Goal: Task Accomplishment & Management: Manage account settings

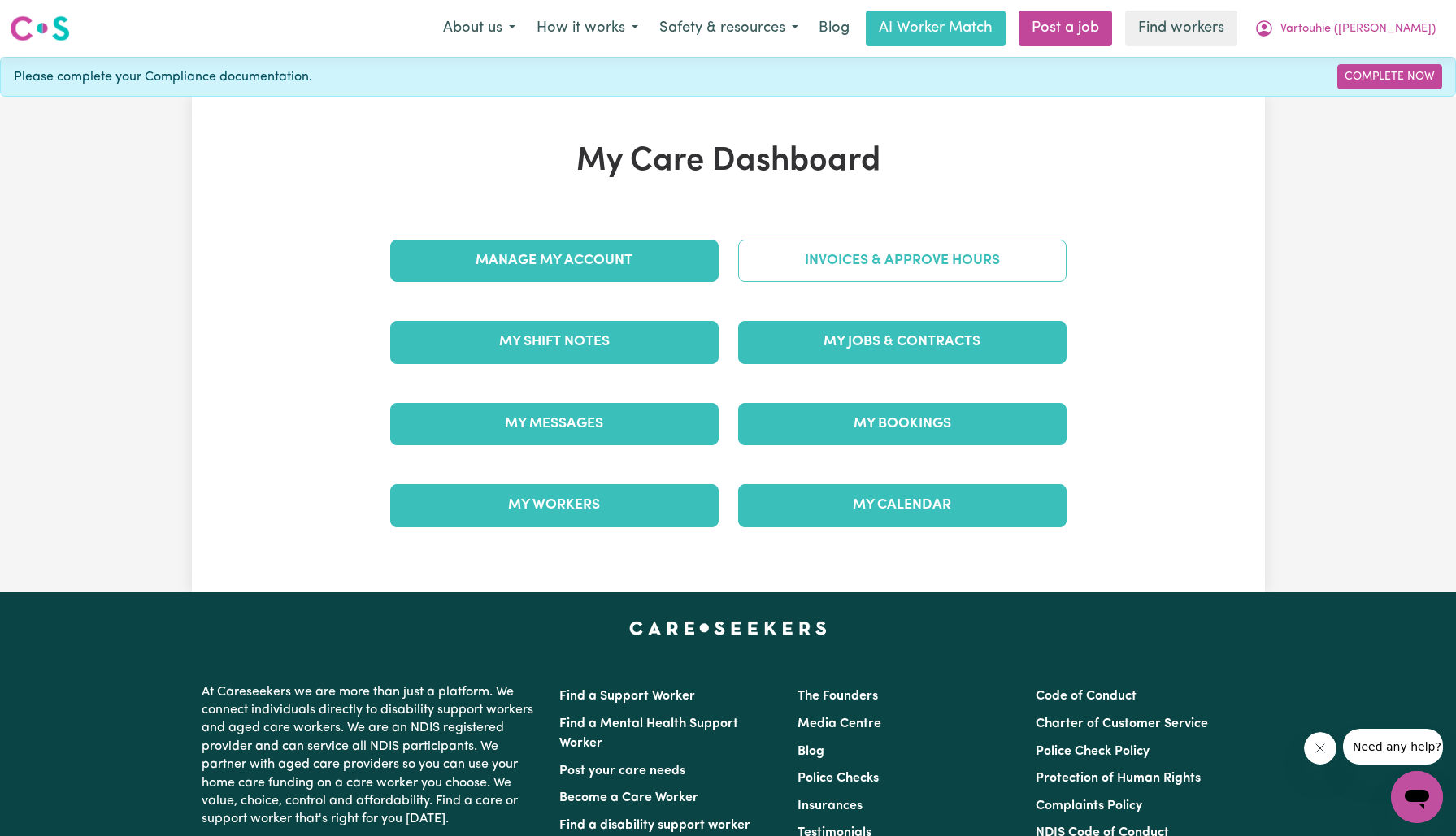
click at [791, 273] on link "Invoices & Approve Hours" at bounding box center [902, 261] width 328 height 42
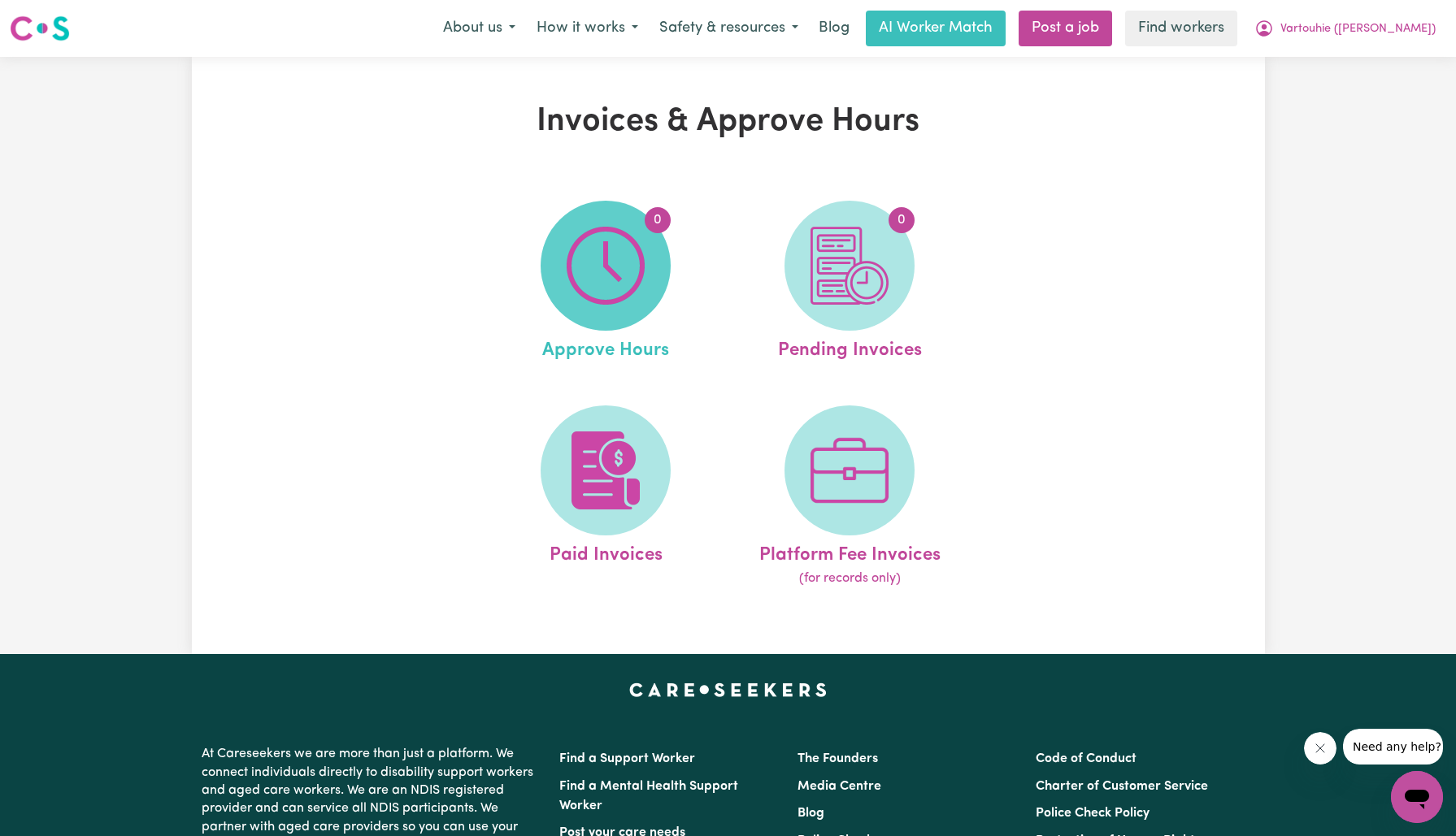
click at [645, 276] on img at bounding box center [605, 265] width 78 height 78
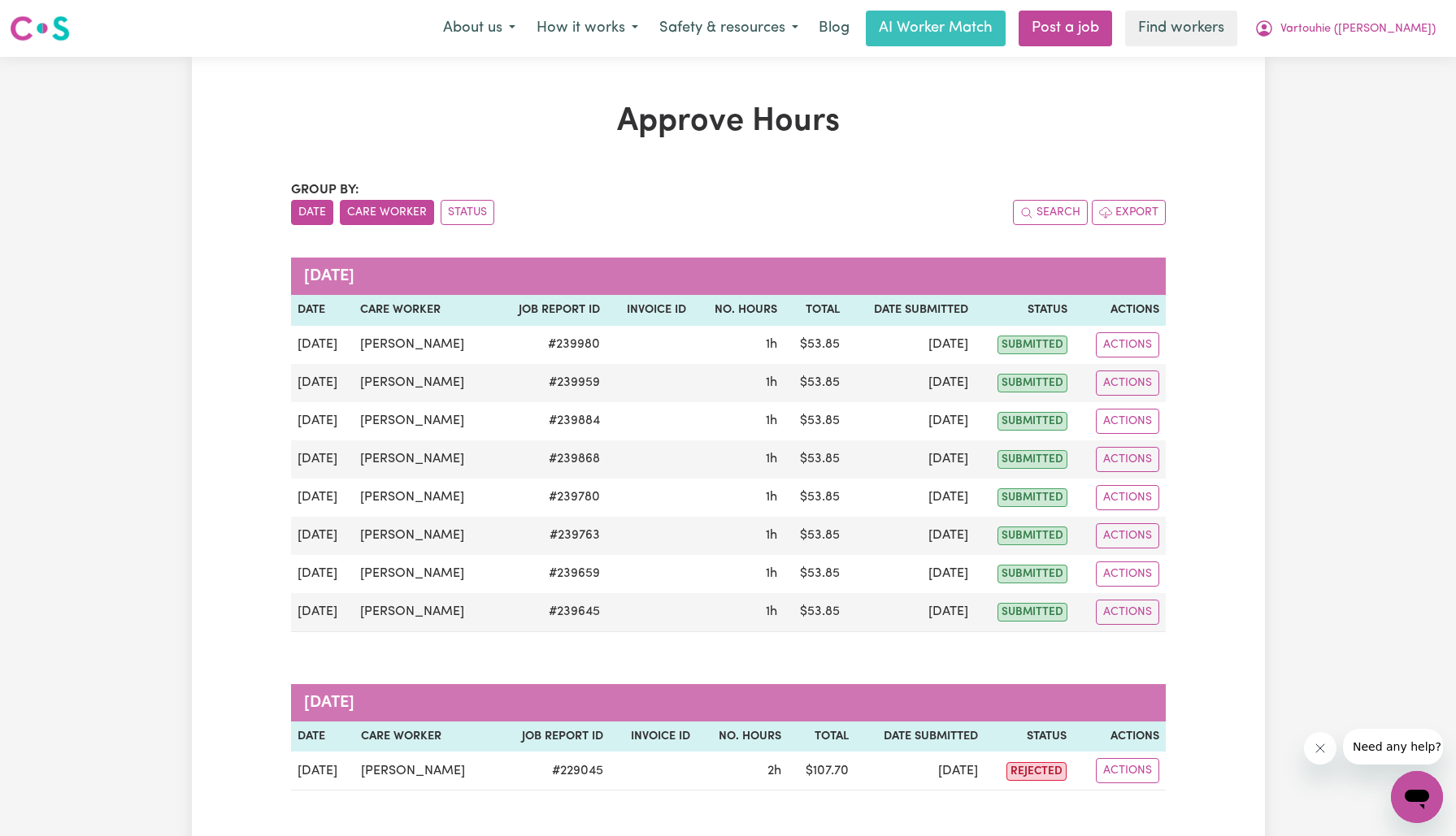
click at [392, 215] on button "Care Worker" at bounding box center [387, 212] width 94 height 25
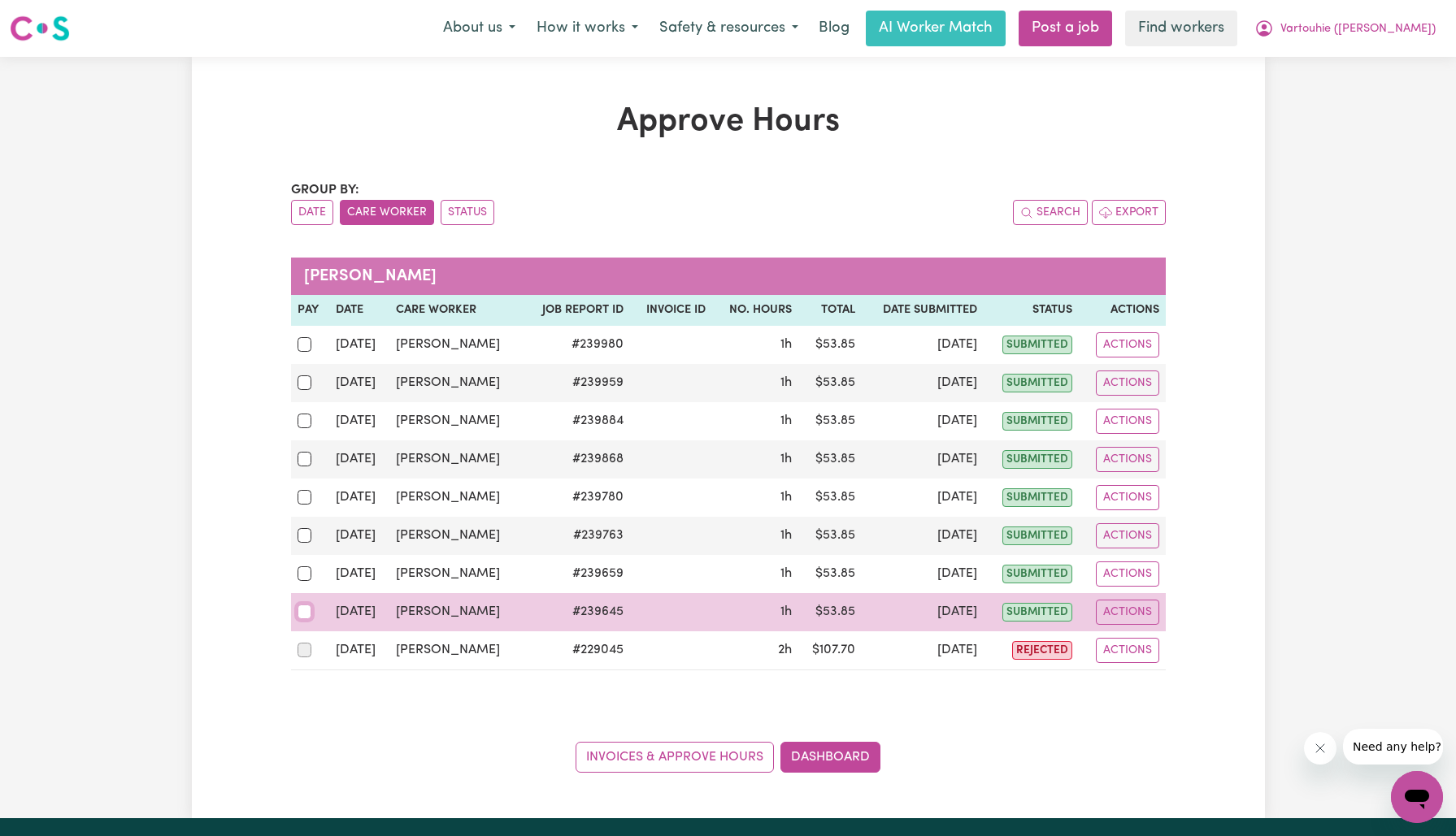
click at [299, 606] on input "checkbox" at bounding box center [305, 612] width 14 height 14
checkbox input "true"
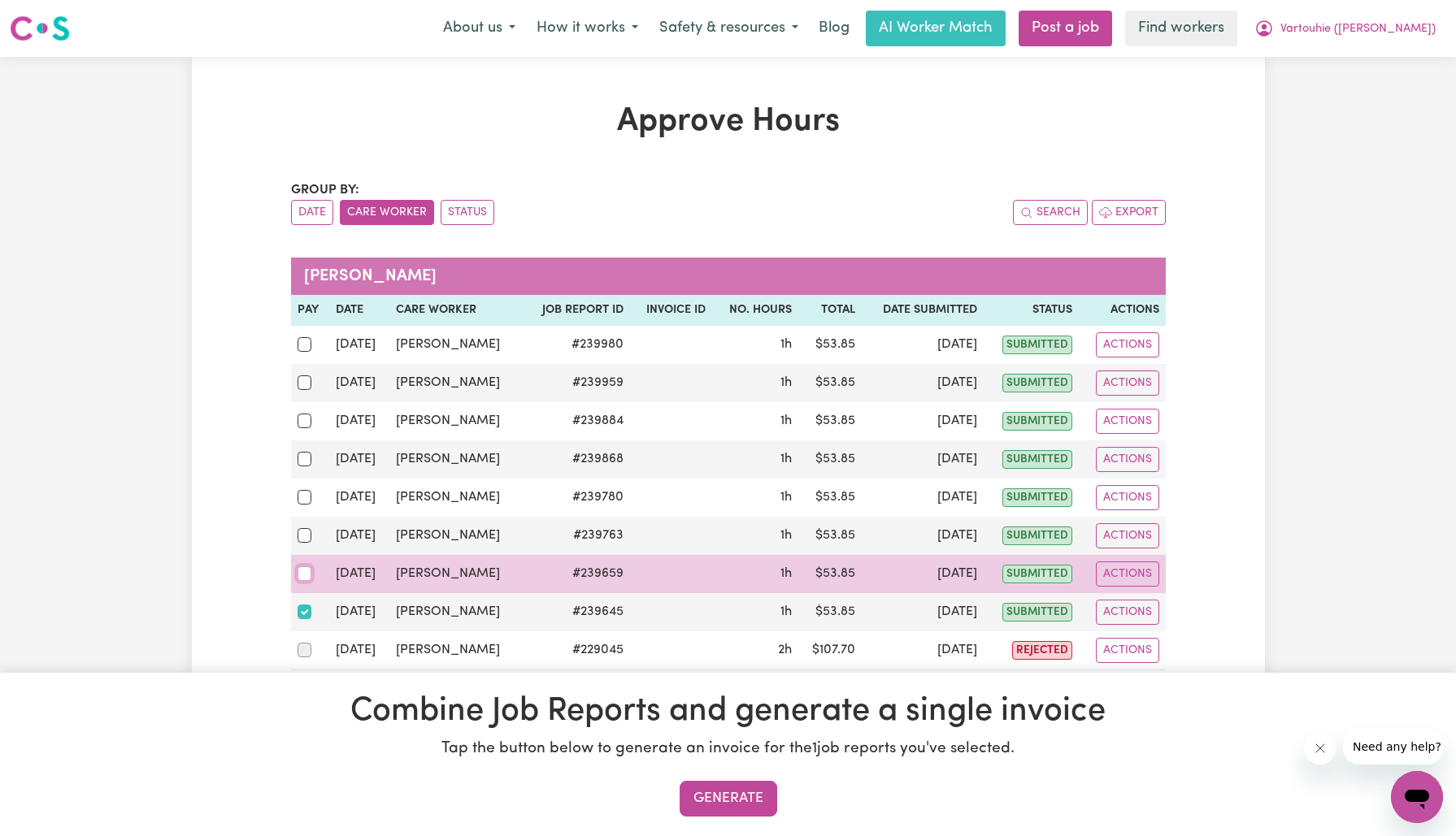
drag, startPoint x: 300, startPoint y: 571, endPoint x: 308, endPoint y: 562, distance: 12.0
click at [300, 571] on input "checkbox" at bounding box center [305, 574] width 14 height 14
checkbox input "true"
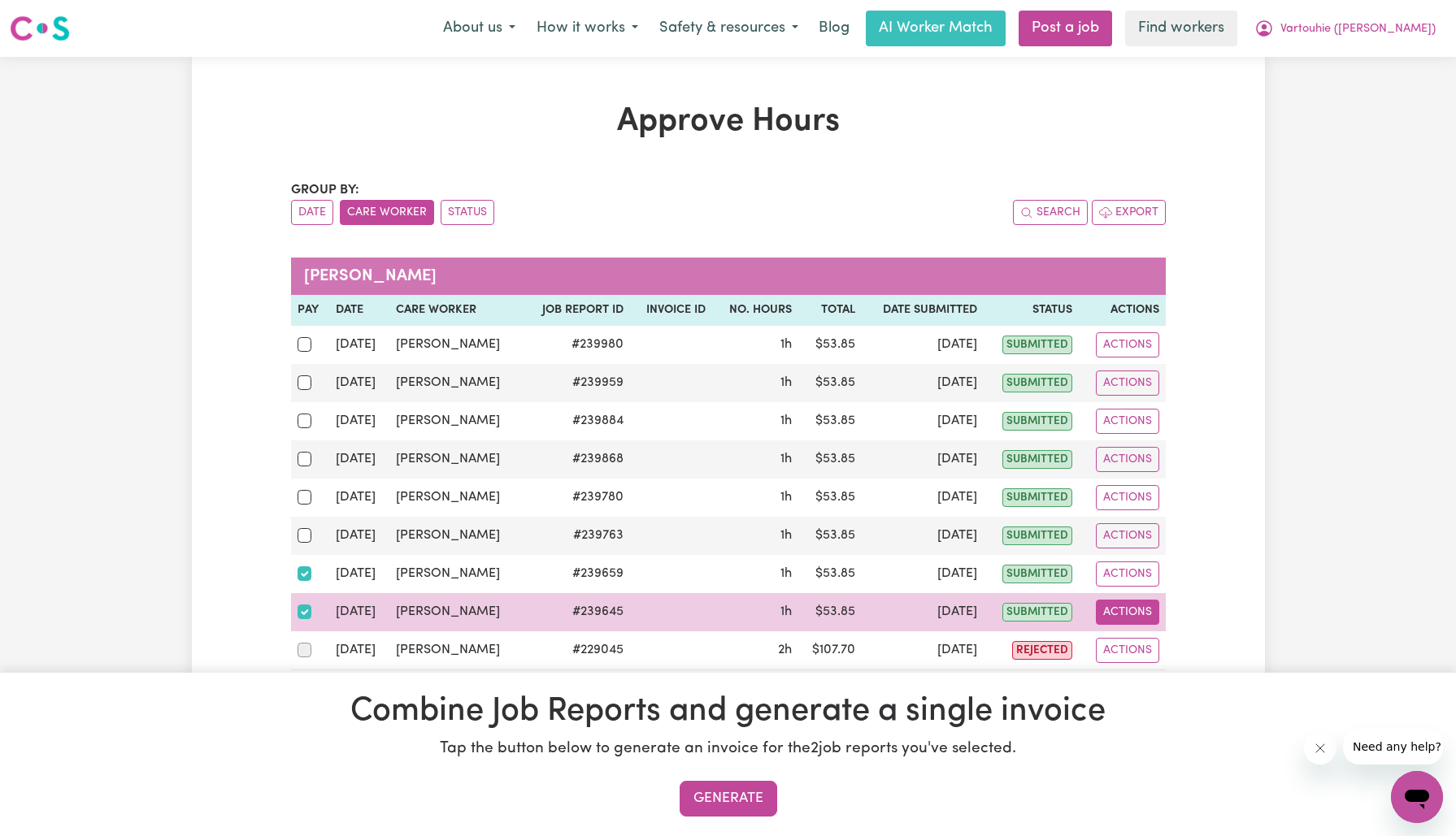
click at [1119, 609] on button "Actions" at bounding box center [1128, 612] width 64 height 25
click at [1149, 635] on link "View Job Report" at bounding box center [1160, 649] width 139 height 32
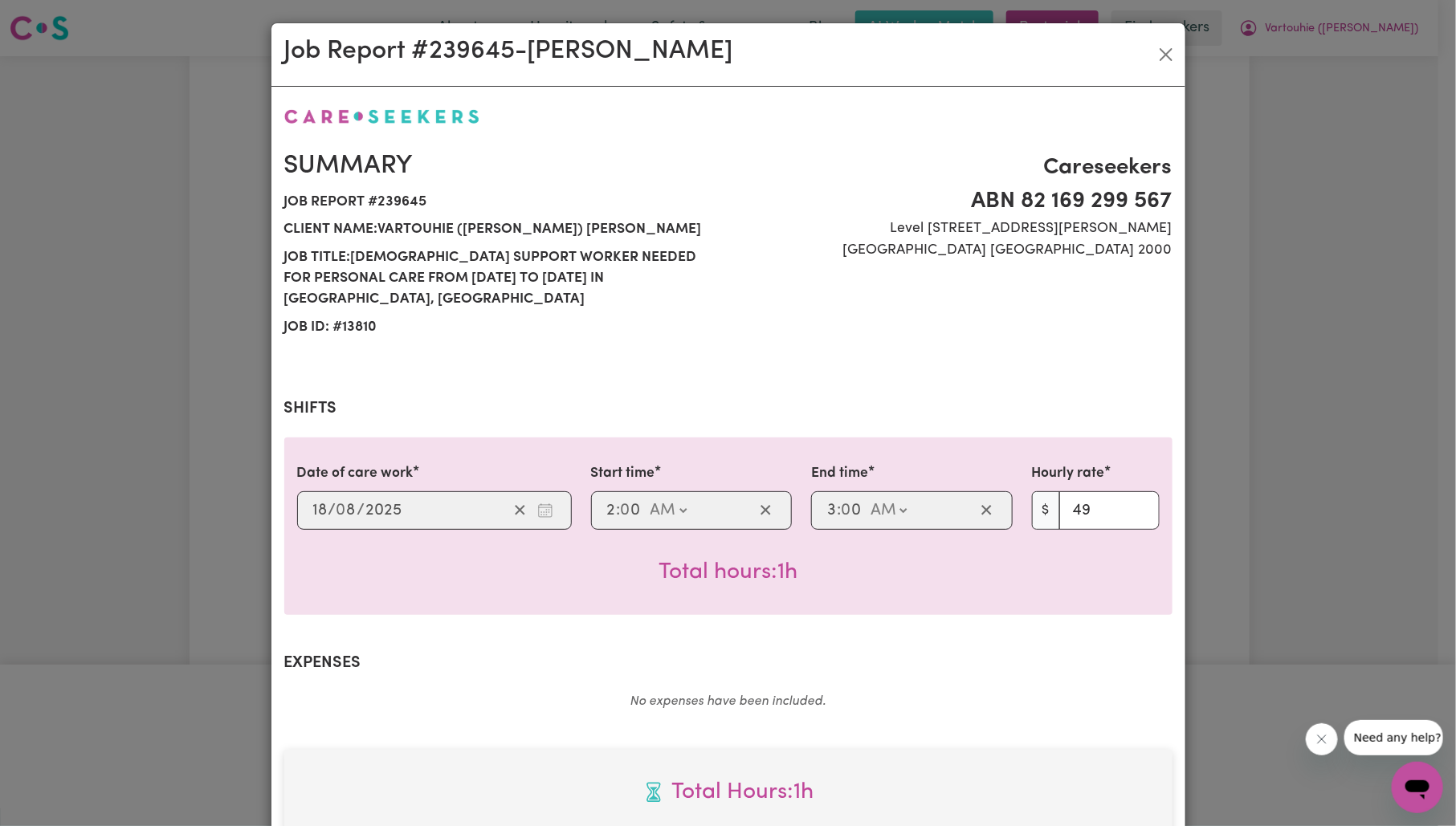
drag, startPoint x: 1280, startPoint y: 442, endPoint x: 706, endPoint y: 441, distance: 574.0
click at [1281, 442] on div "Job Report # 239645 - [PERSON_NAME] Summary Job report # 239645 Client name: Va…" at bounding box center [728, 413] width 1456 height 826
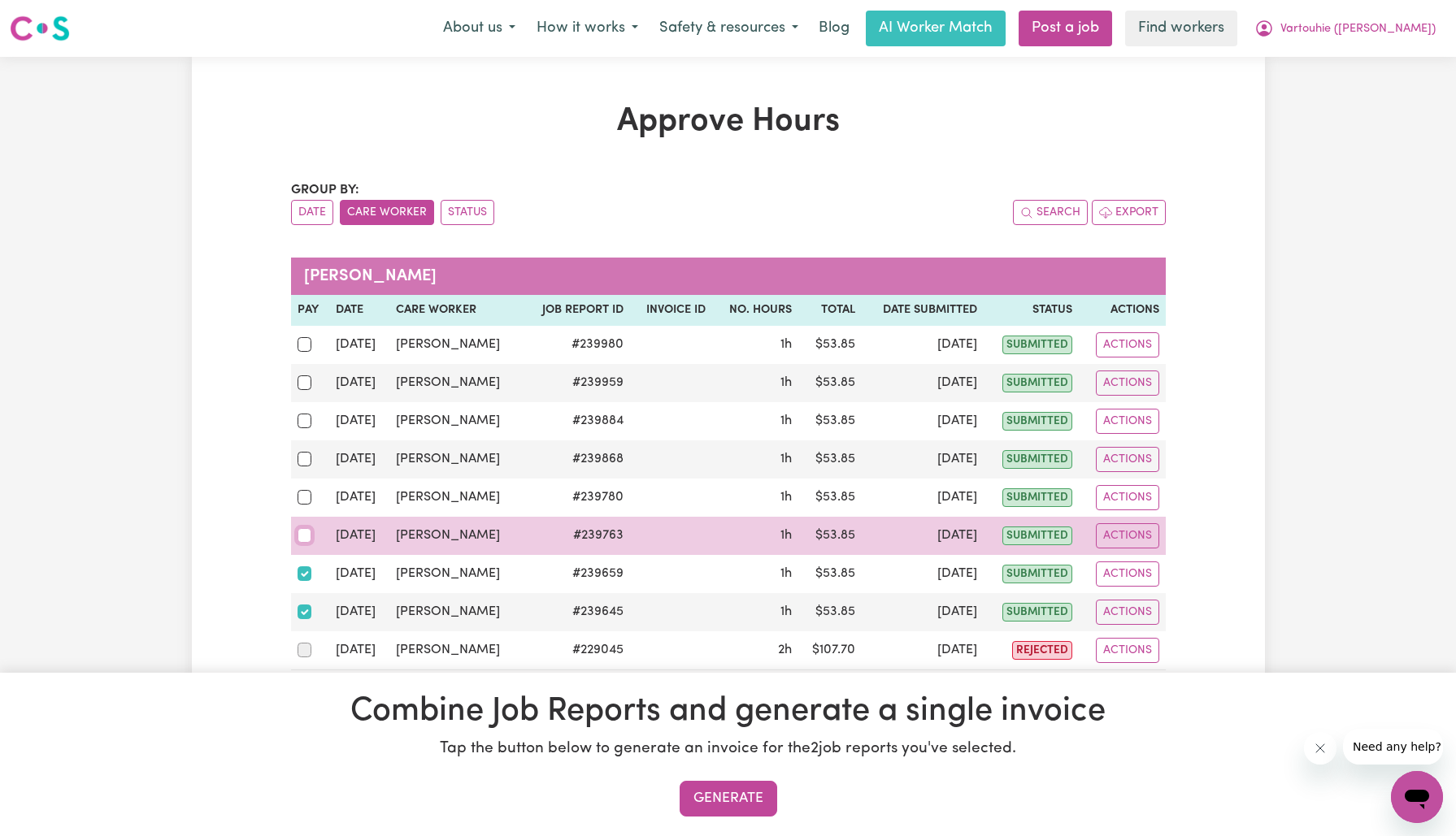
click at [299, 529] on input "checkbox" at bounding box center [305, 536] width 14 height 14
checkbox input "true"
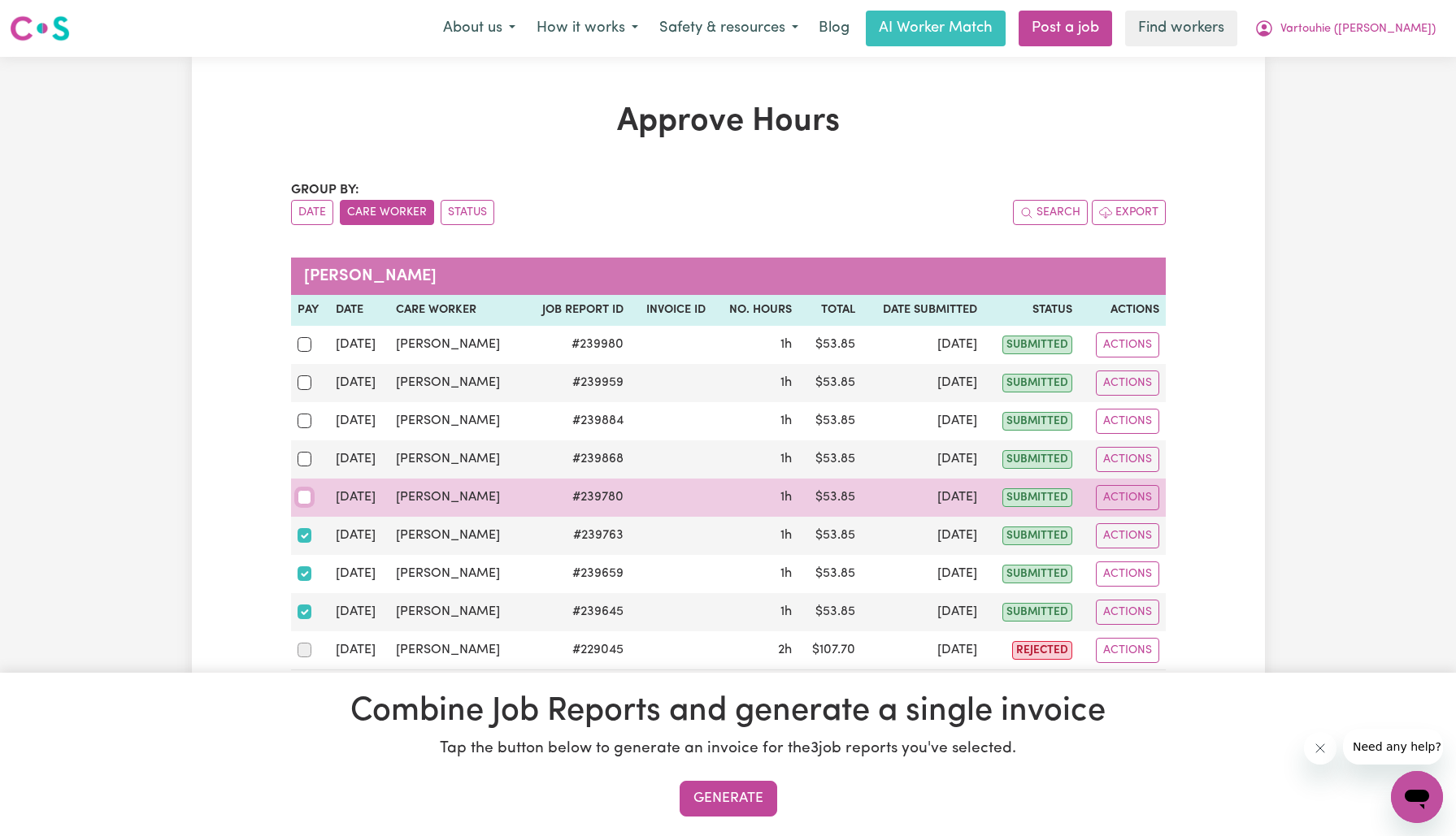
drag, startPoint x: 299, startPoint y: 492, endPoint x: 300, endPoint y: 482, distance: 10.0
click at [299, 491] on input "checkbox" at bounding box center [305, 497] width 14 height 14
checkbox input "true"
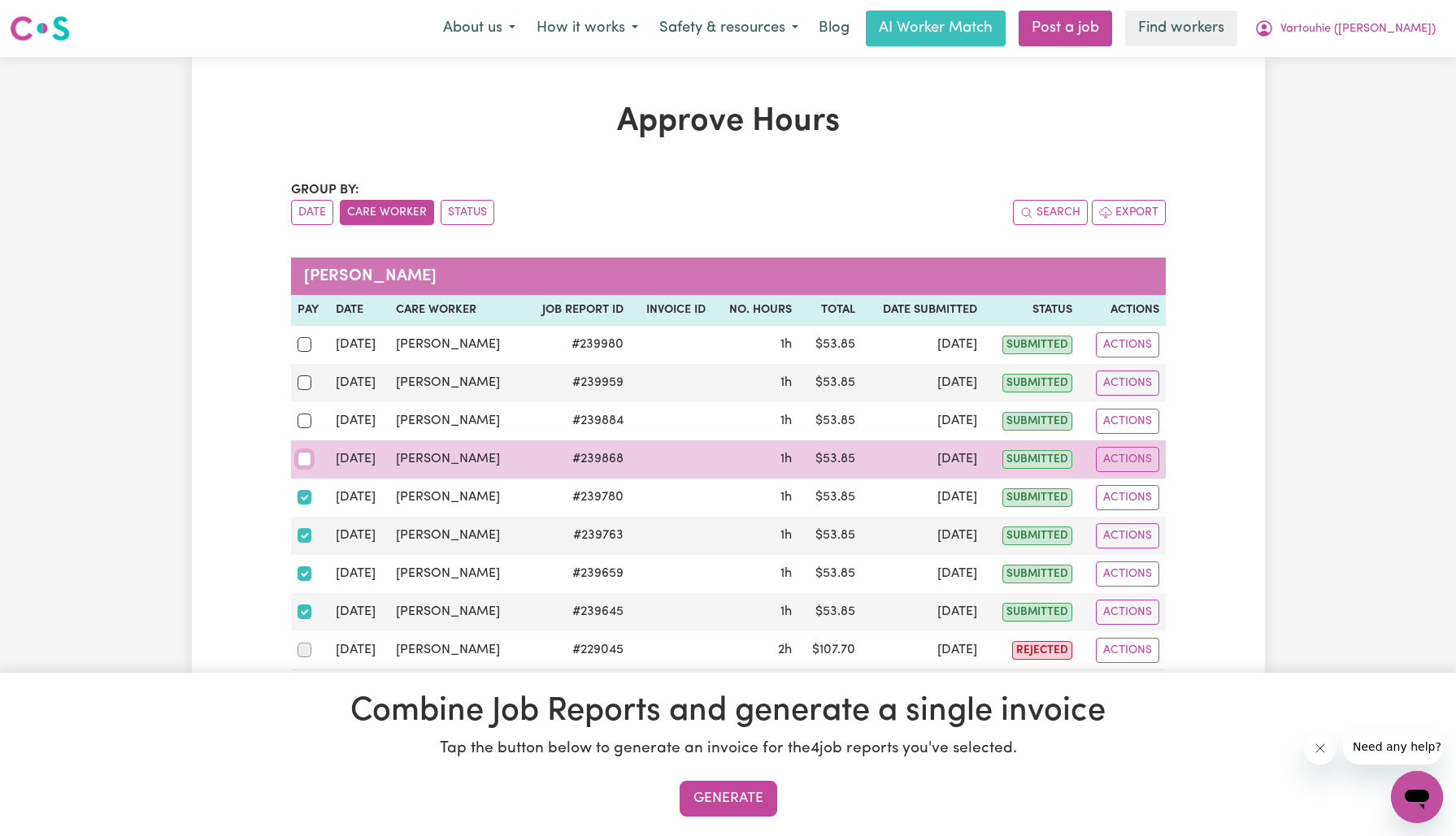
click at [303, 456] on input "checkbox" at bounding box center [305, 459] width 14 height 14
checkbox input "true"
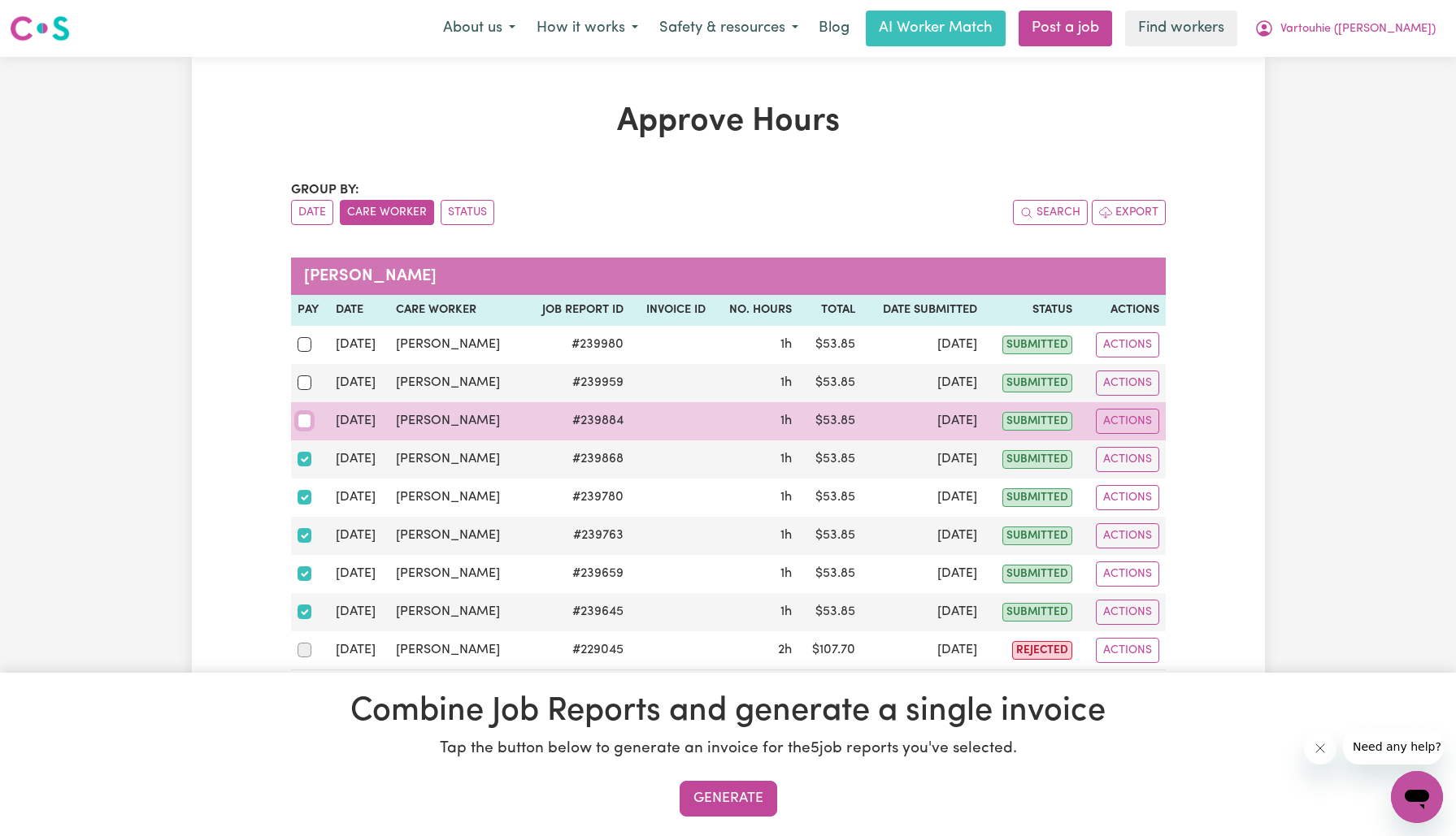
click at [310, 414] on input "checkbox" at bounding box center [305, 421] width 14 height 14
checkbox input "true"
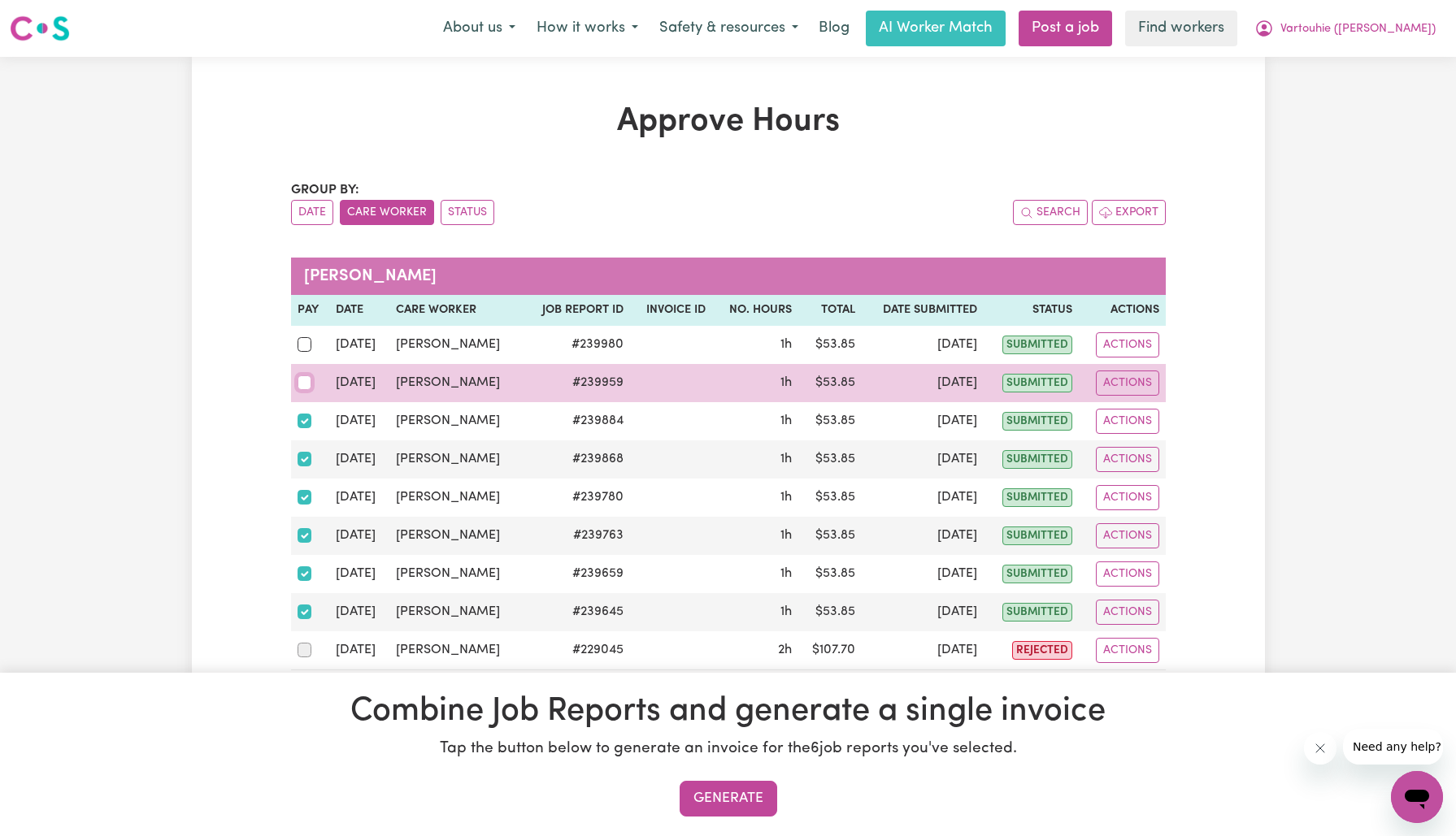
click at [304, 379] on input "checkbox" at bounding box center [305, 383] width 14 height 14
checkbox input "true"
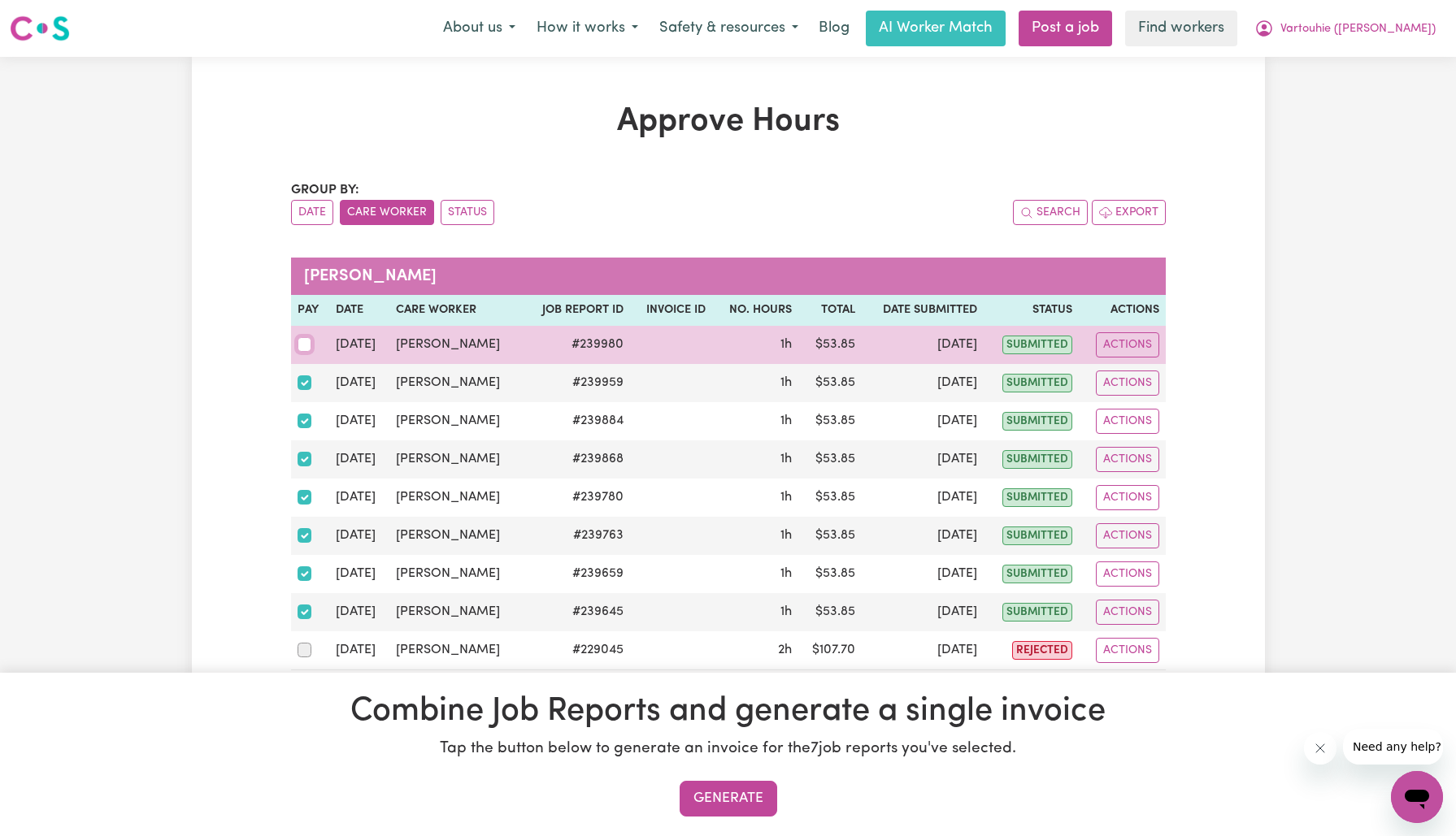
click at [303, 348] on input "checkbox" at bounding box center [305, 344] width 14 height 14
checkbox input "true"
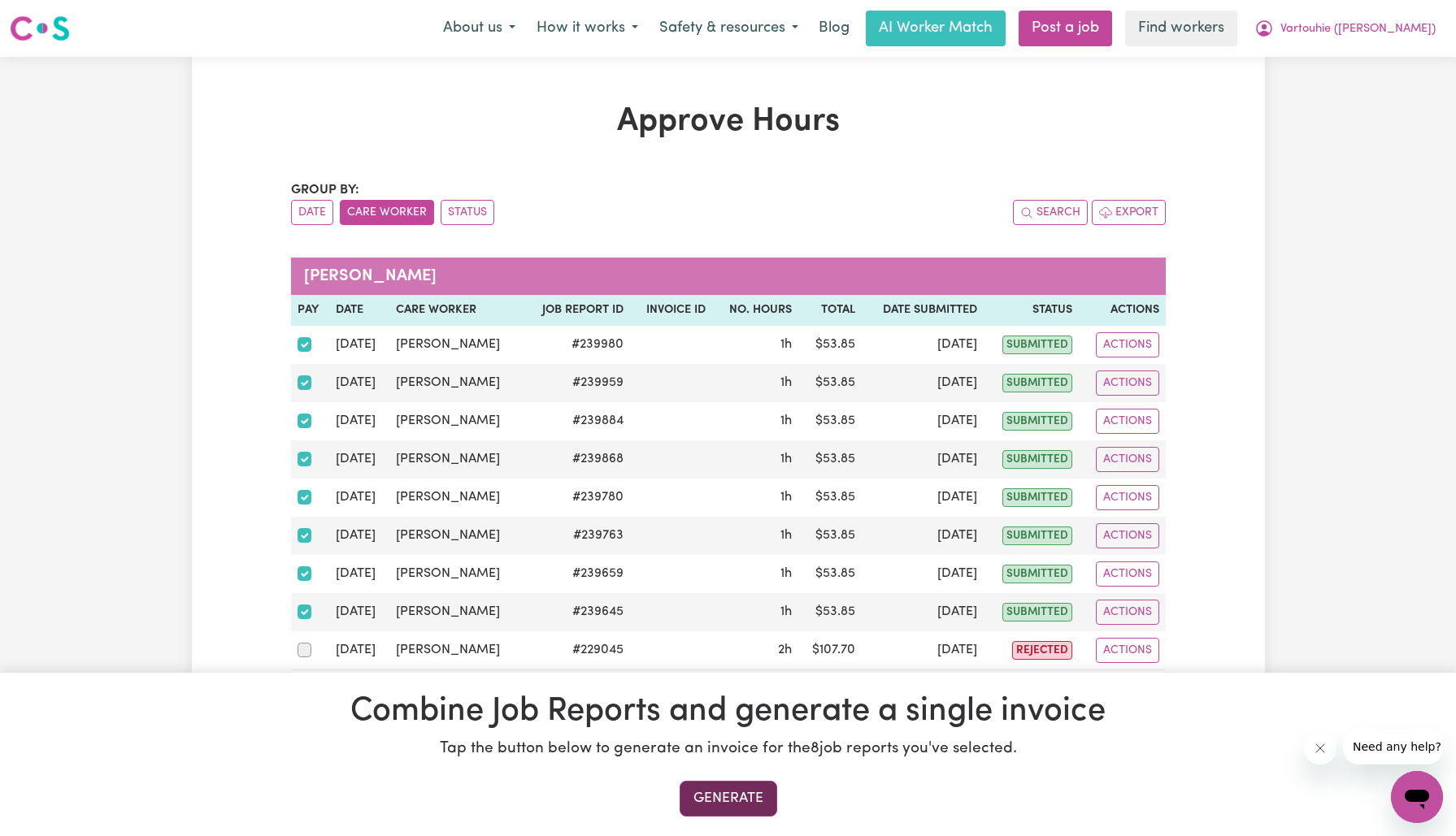
click at [715, 798] on button "Generate" at bounding box center [728, 799] width 97 height 36
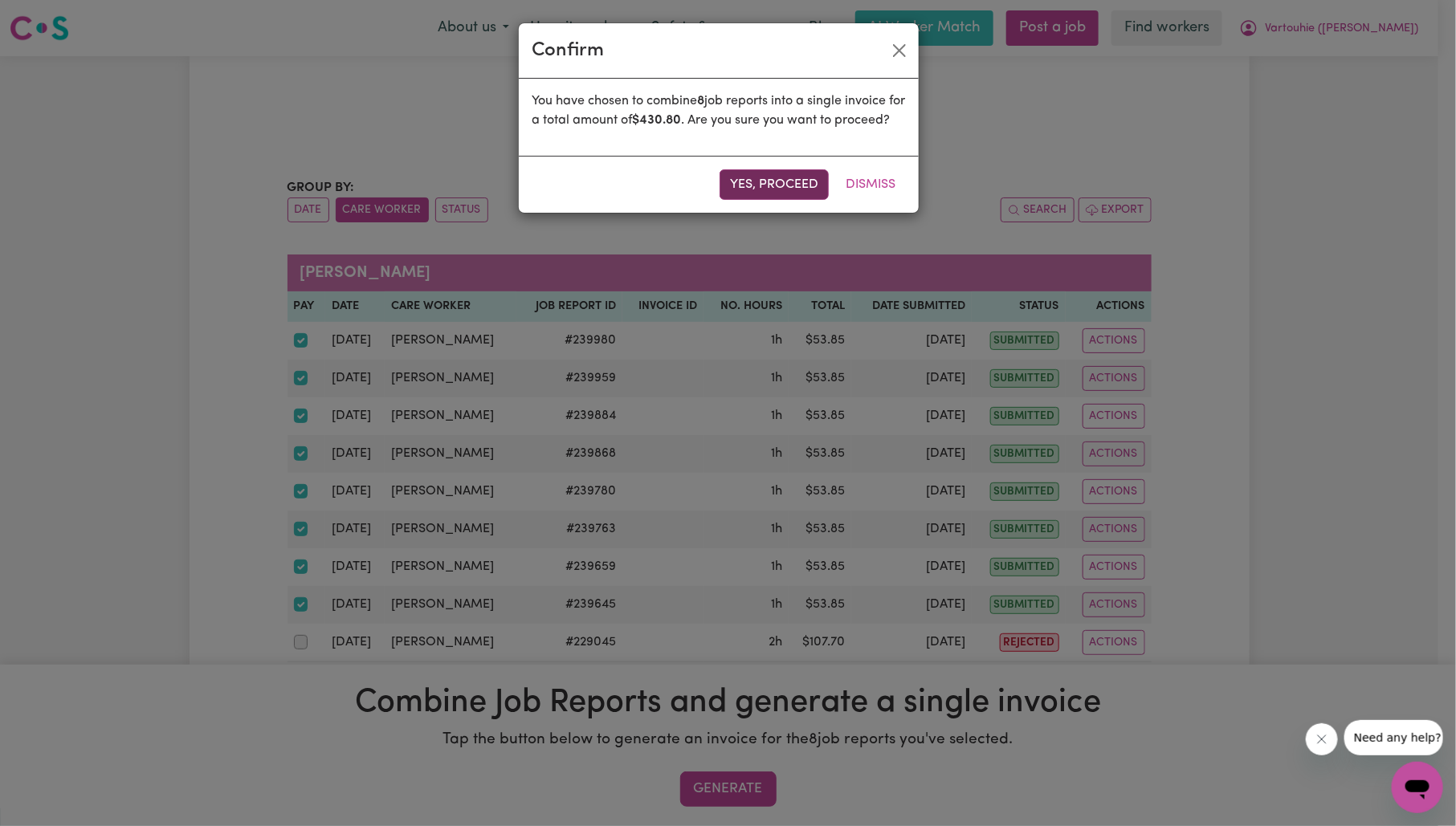
click at [759, 197] on button "Yes, proceed" at bounding box center [774, 185] width 109 height 30
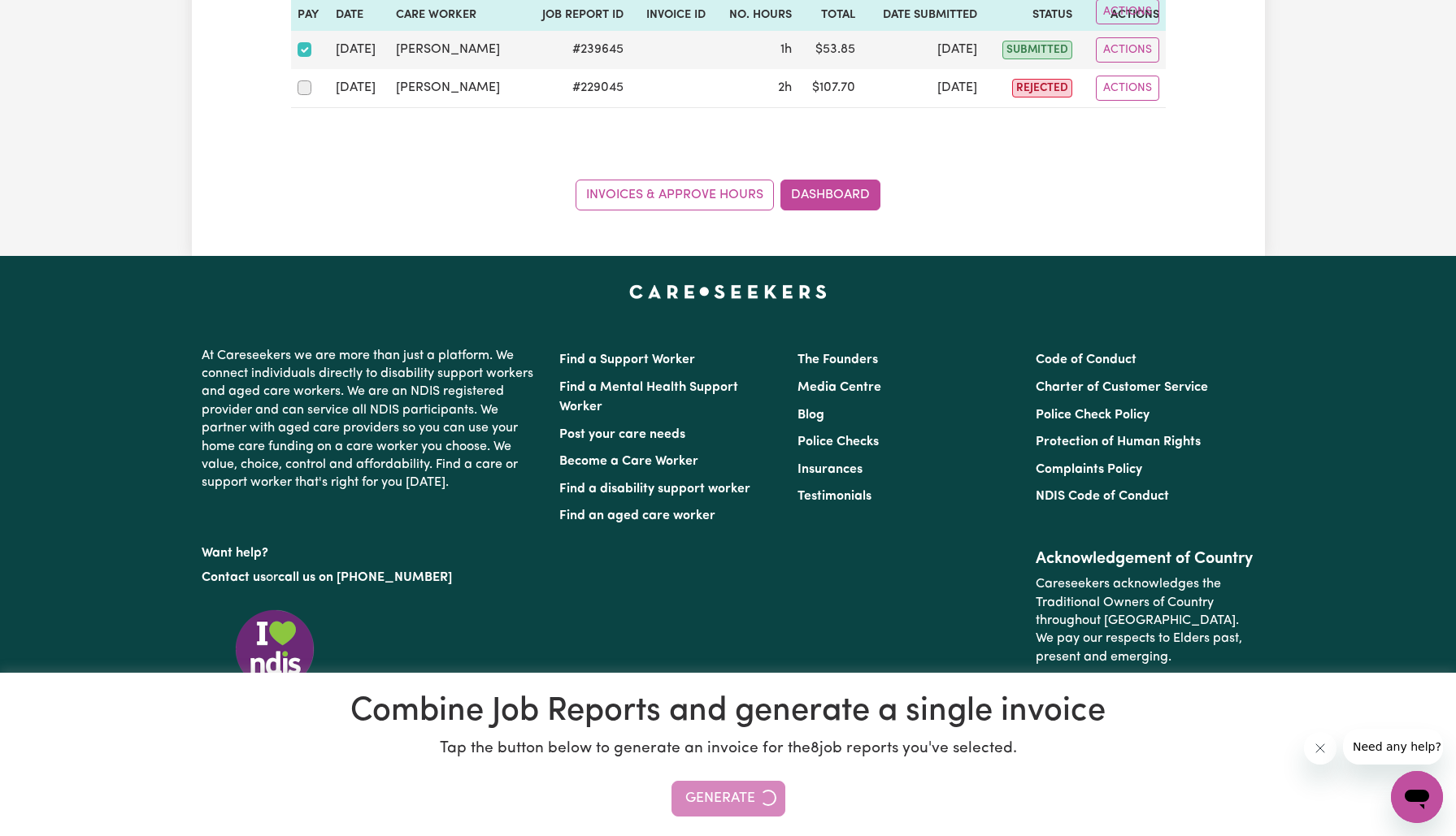
scroll to position [583, 0]
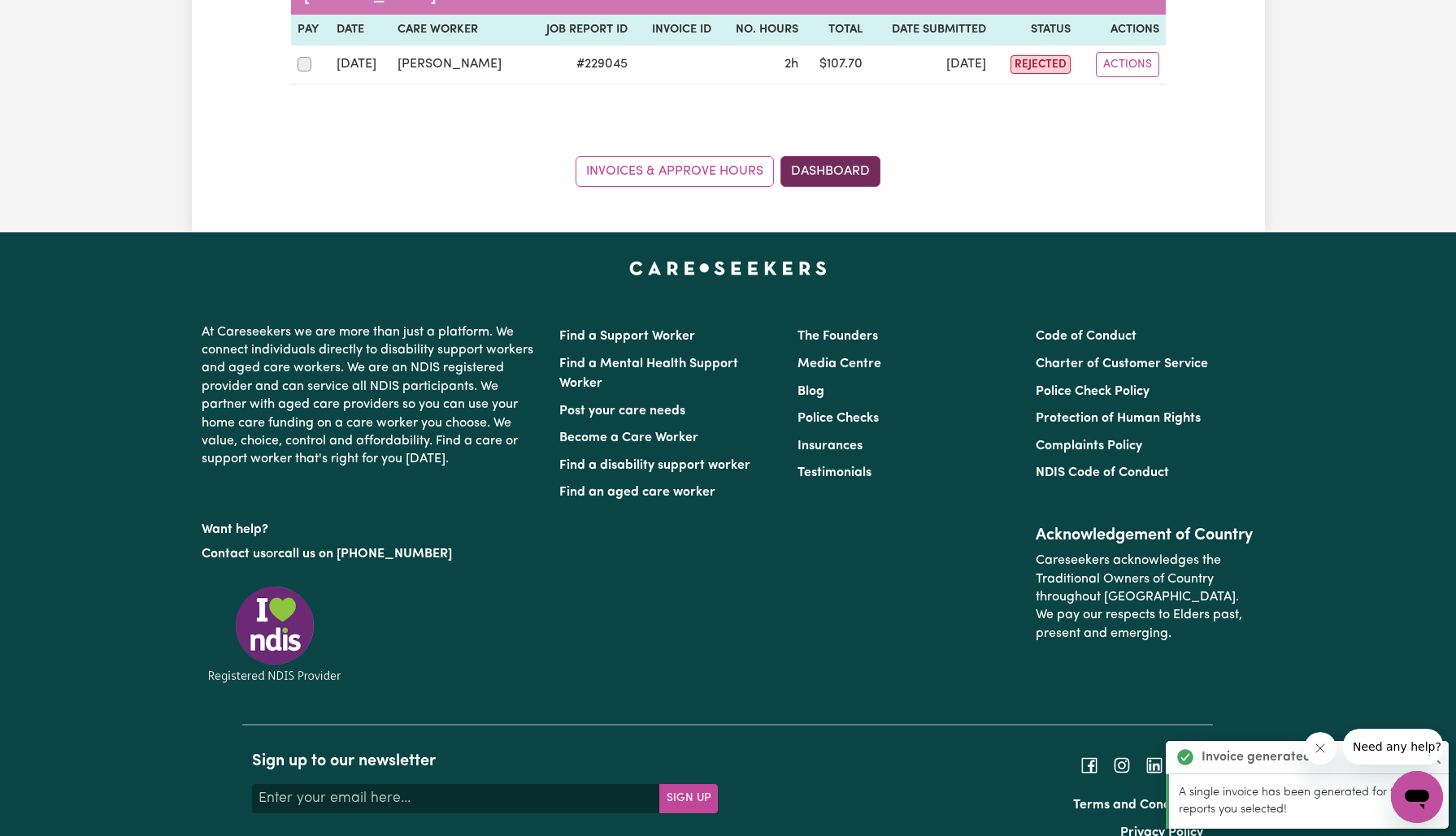
click at [825, 172] on link "Dashboard" at bounding box center [830, 172] width 100 height 31
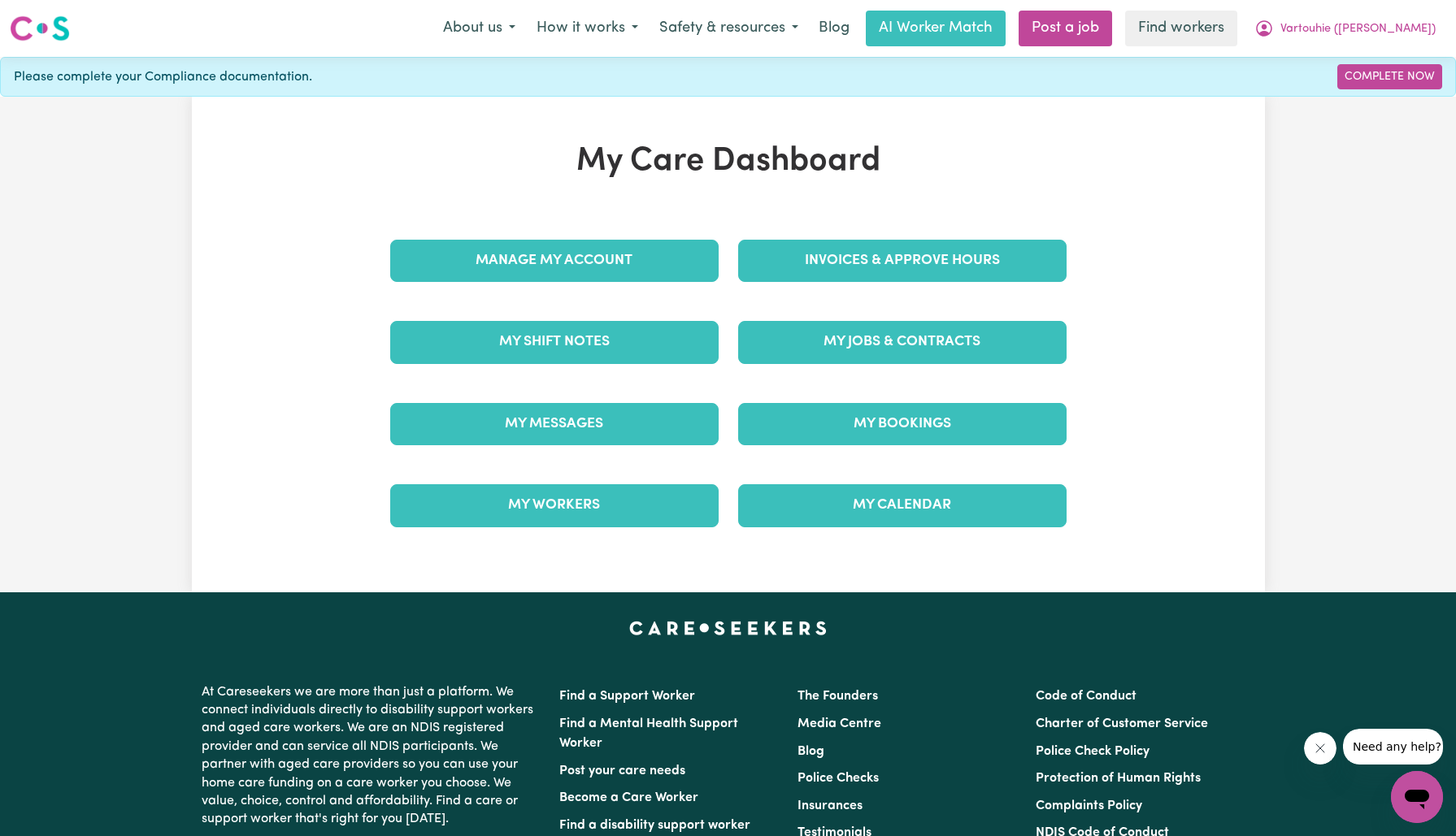
click at [844, 224] on div "Invoices & Approve Hours" at bounding box center [902, 261] width 348 height 81
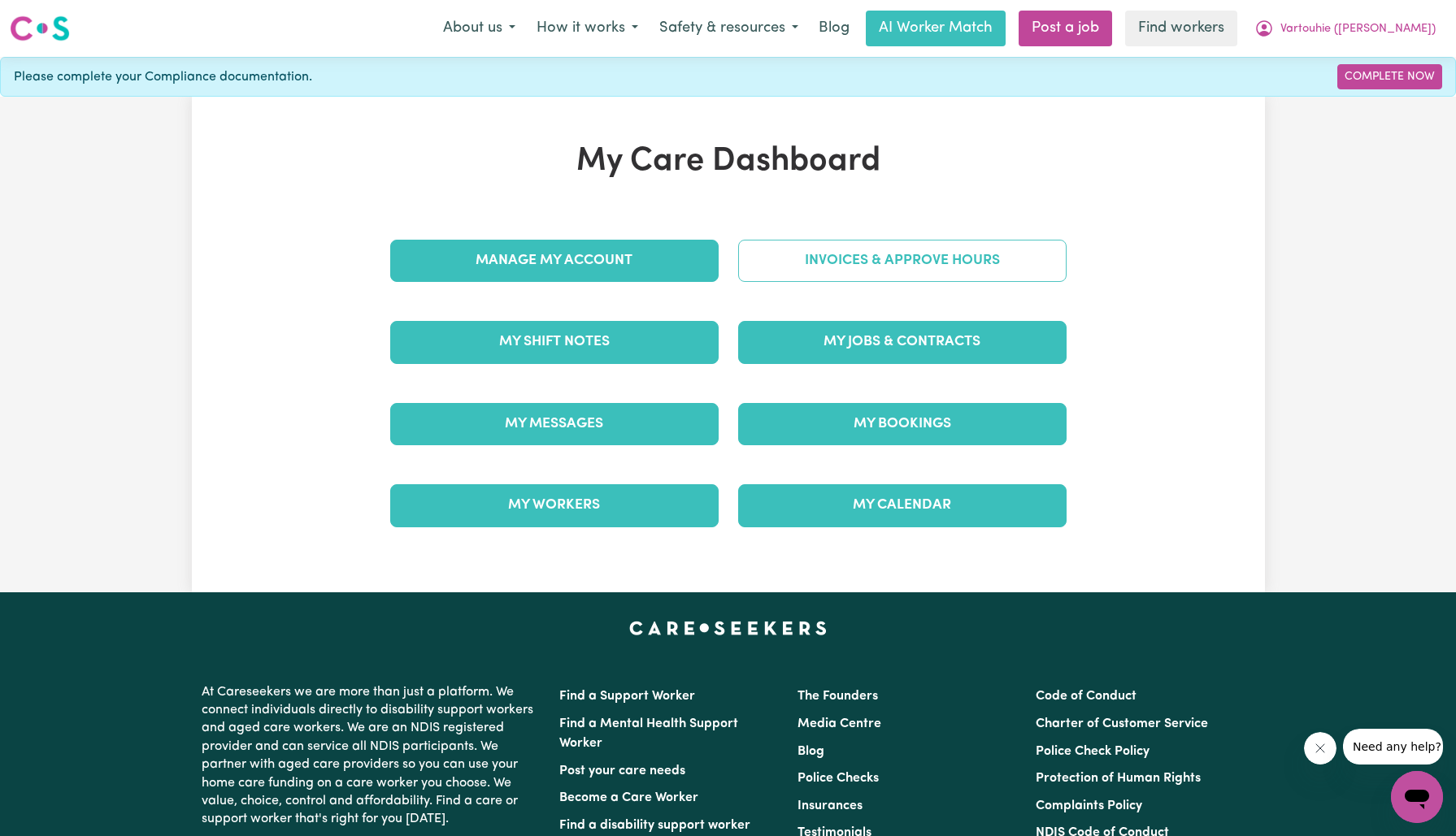
click at [856, 254] on link "Invoices & Approve Hours" at bounding box center [902, 261] width 328 height 42
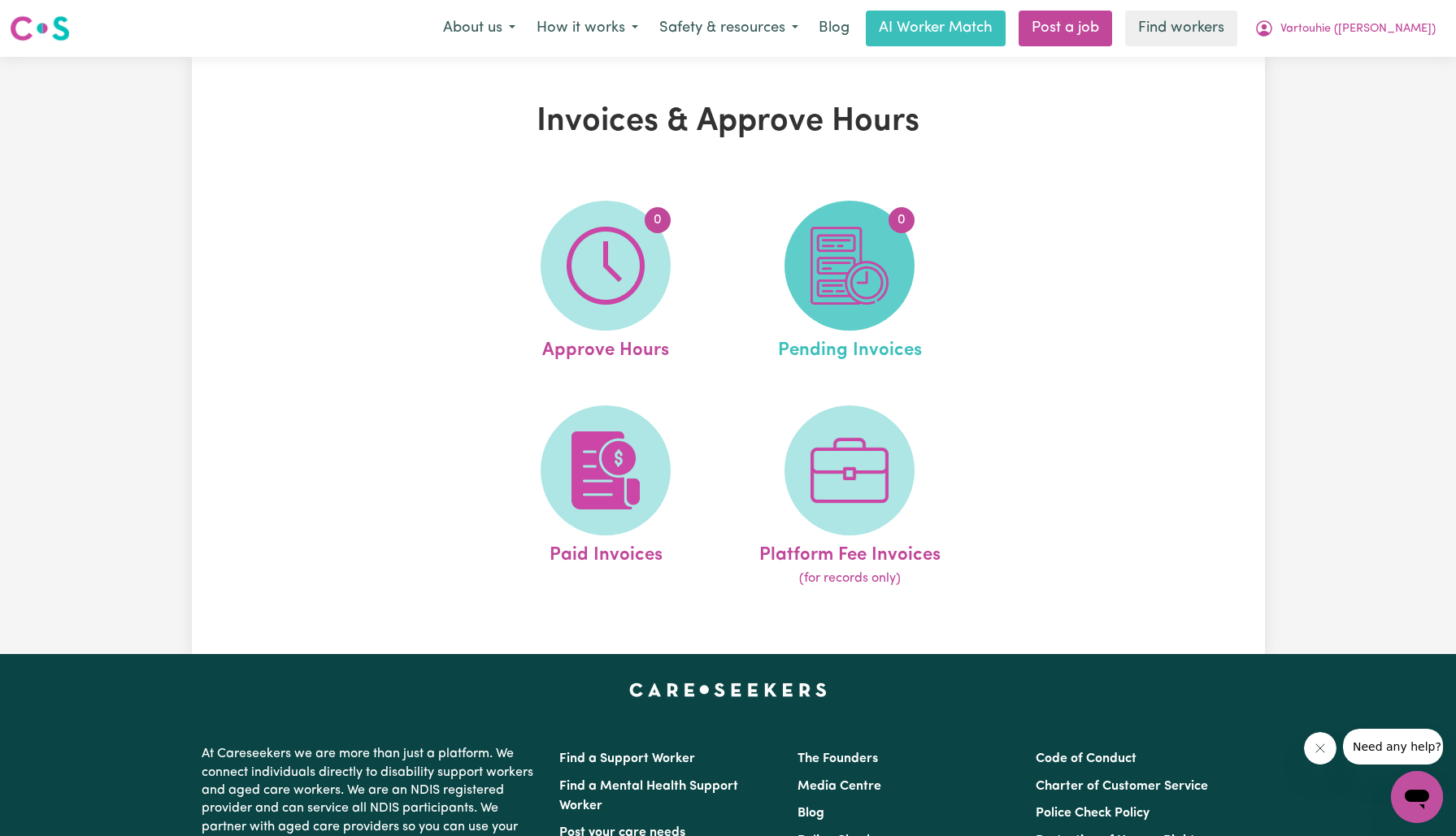
drag, startPoint x: 856, startPoint y: 254, endPoint x: 844, endPoint y: 266, distance: 17.0
click at [844, 266] on img at bounding box center [849, 265] width 78 height 78
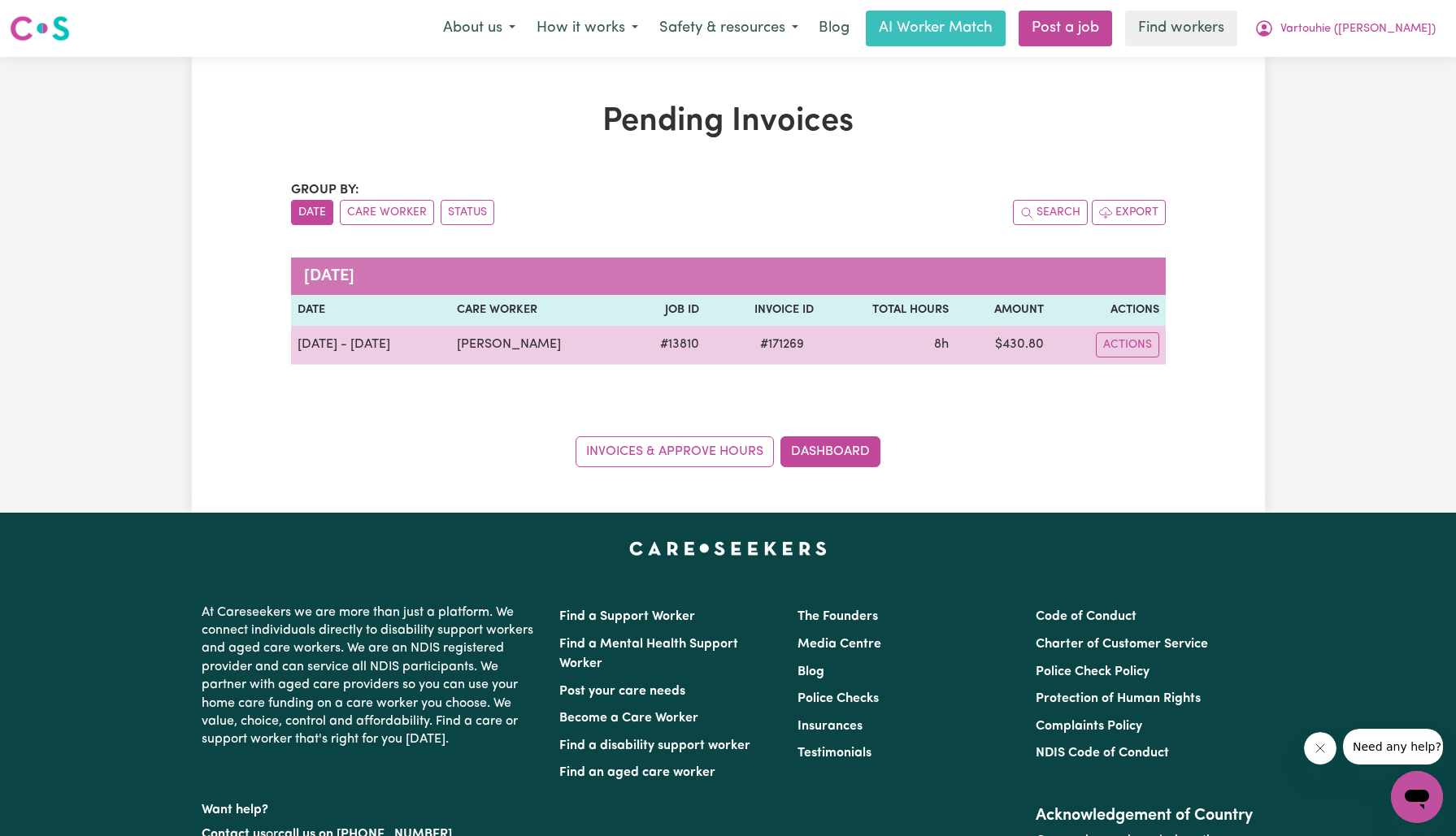
click at [794, 335] on span "# 171269" at bounding box center [782, 345] width 64 height 20
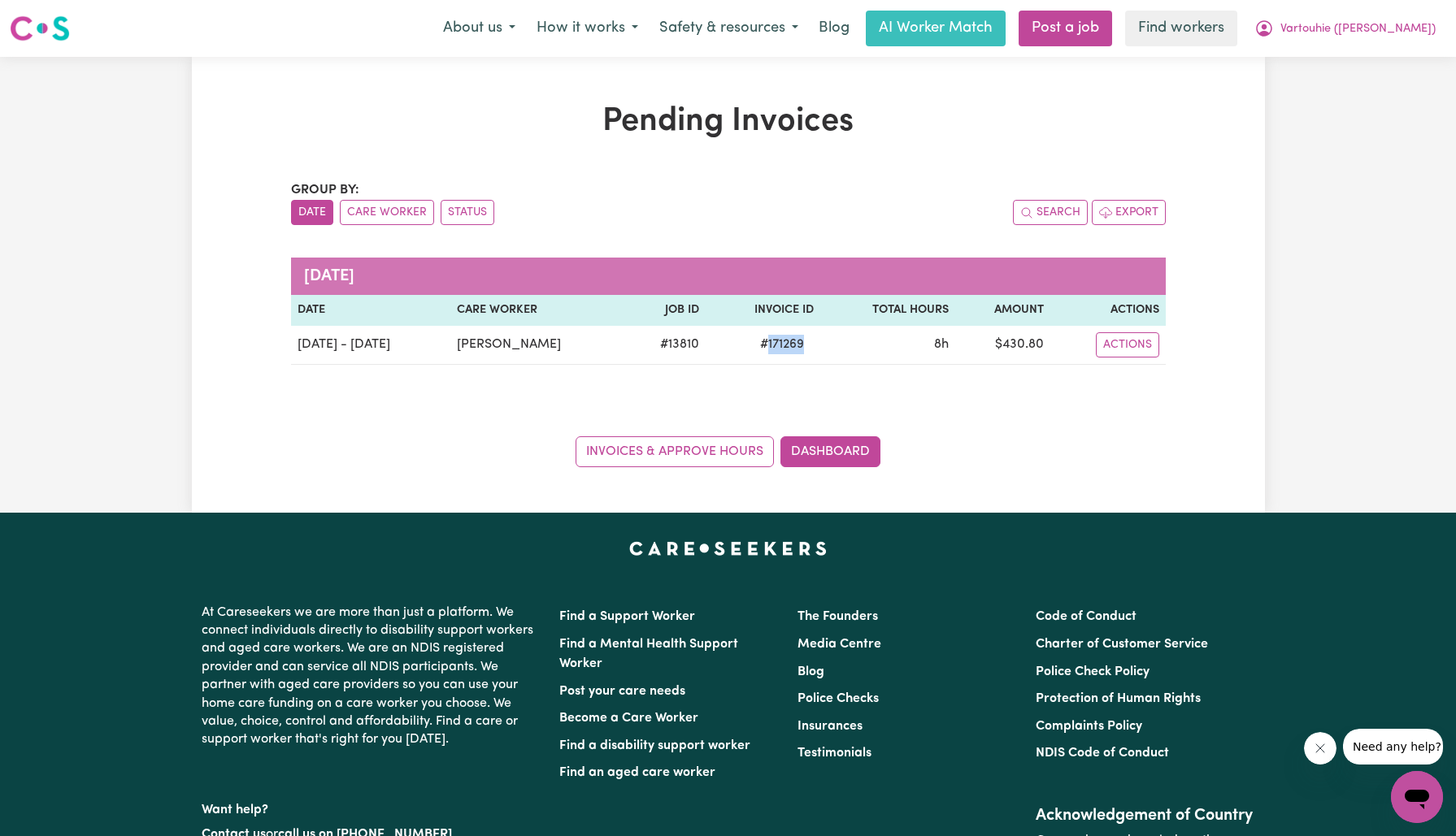
copy span "171269"
click at [1352, 25] on span "Vartouhie ([PERSON_NAME])" at bounding box center [1358, 30] width 156 height 18
click at [1357, 92] on link "Logout" at bounding box center [1381, 93] width 129 height 31
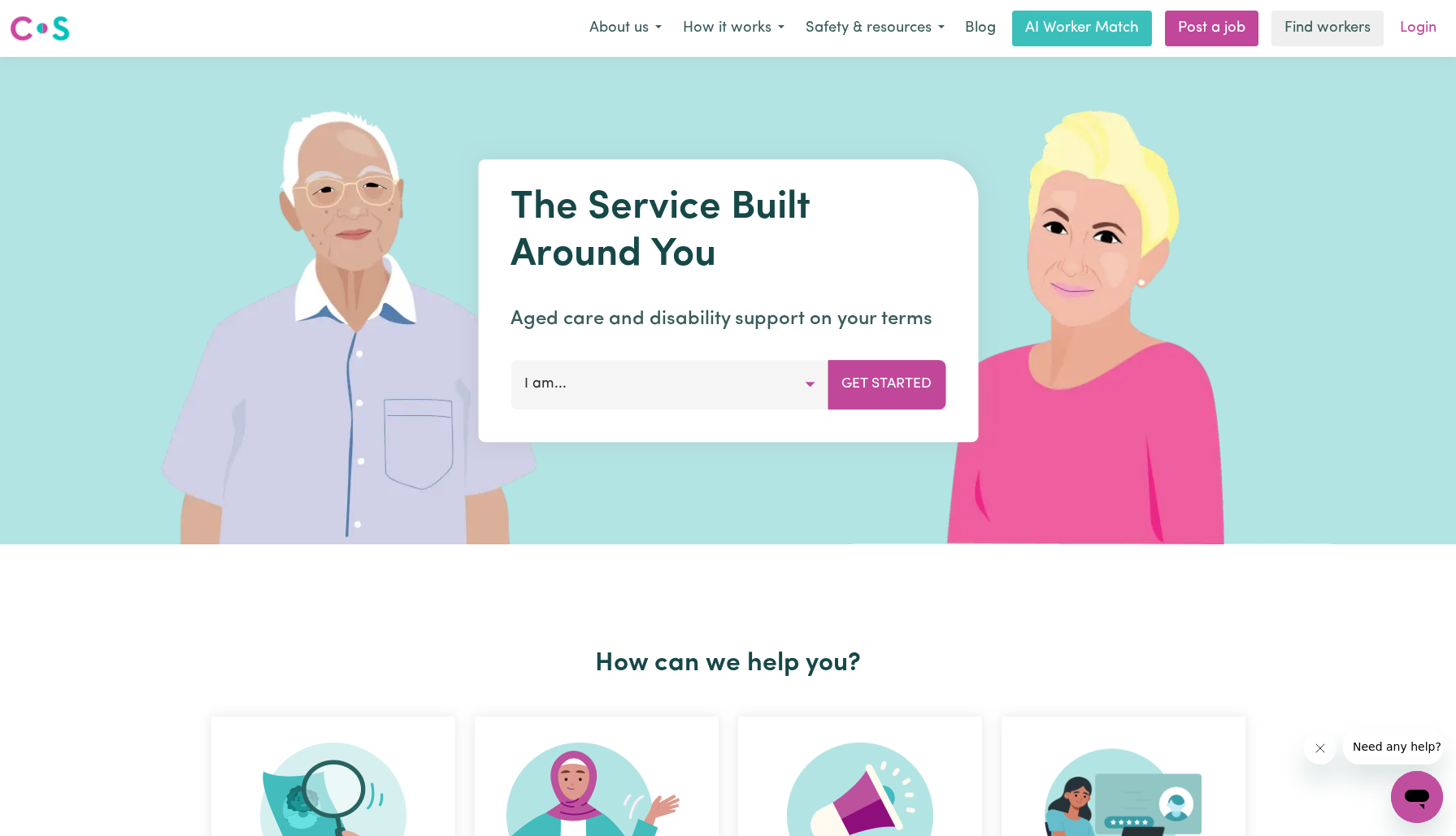
click at [1421, 35] on link "Login" at bounding box center [1418, 29] width 56 height 36
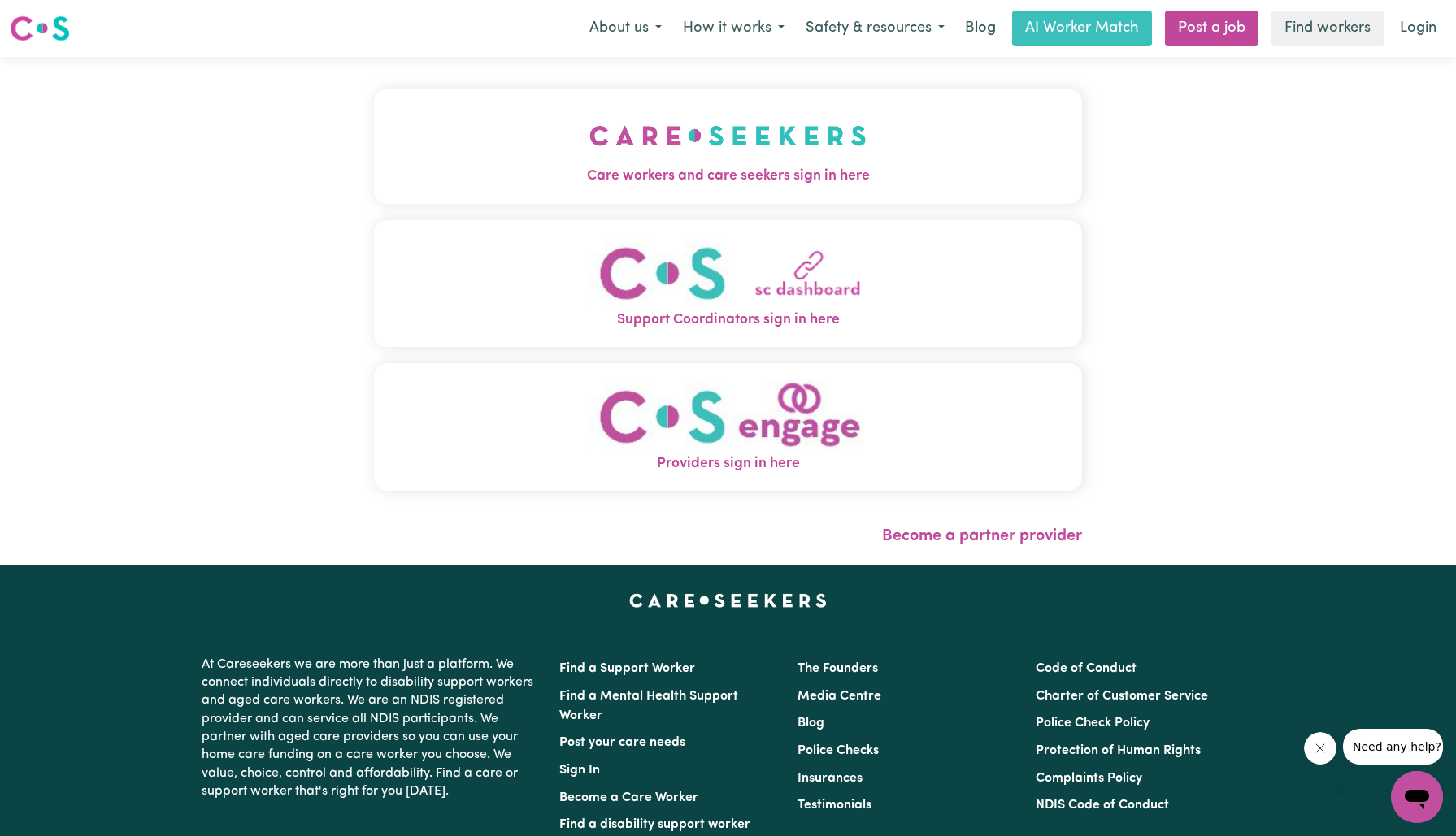
click at [784, 172] on span "Care workers and care seekers sign in here" at bounding box center [728, 176] width 709 height 22
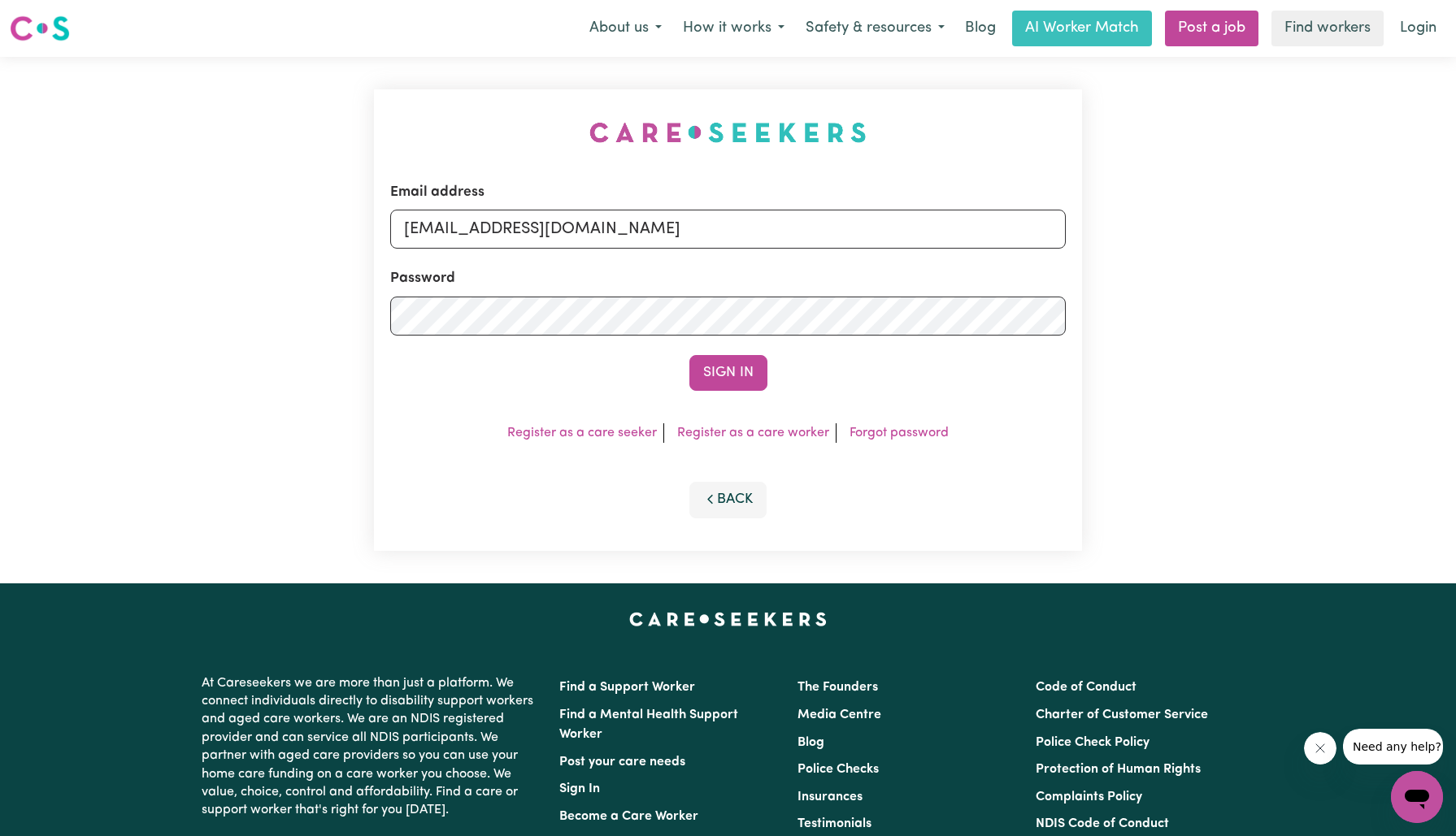
click at [372, 73] on div "Email address [EMAIL_ADDRESS][DOMAIN_NAME] Password Sign In Register as a care …" at bounding box center [728, 320] width 728 height 527
drag, startPoint x: 490, startPoint y: 228, endPoint x: 1135, endPoint y: 318, distance: 651.2
click at [1135, 318] on div "Email address [EMAIL_ADDRESS][DOMAIN_NAME] Password Sign In Register as a care …" at bounding box center [728, 320] width 1456 height 527
type input "[EMAIL_ADDRESS][DOMAIN_NAME]"
click at [690, 355] on button "Sign In" at bounding box center [728, 373] width 78 height 36
